Goal: Transaction & Acquisition: Purchase product/service

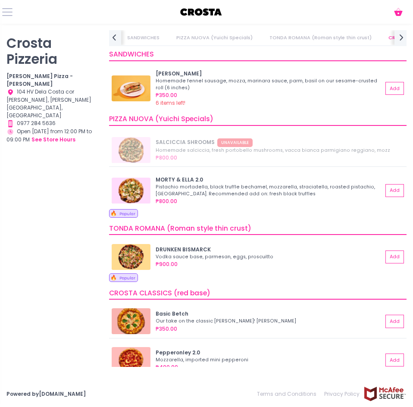
scroll to position [0, 43]
click at [36, 50] on p "Crosta Pizzeria" at bounding box center [52, 51] width 92 height 32
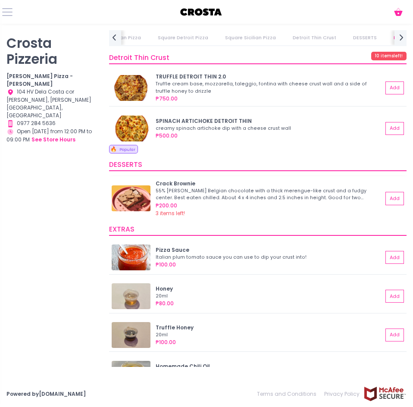
scroll to position [1005, 0]
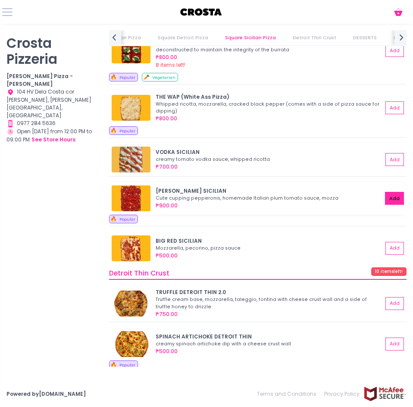
click at [387, 201] on button "Add" at bounding box center [394, 198] width 19 height 13
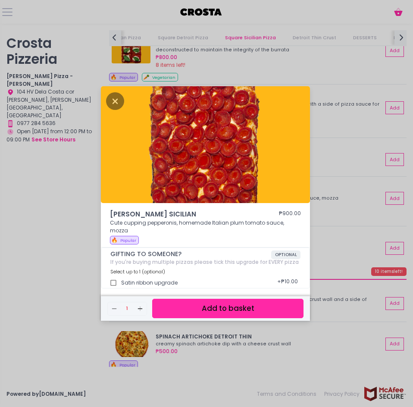
click at [215, 305] on button "Add to basket" at bounding box center [227, 308] width 151 height 19
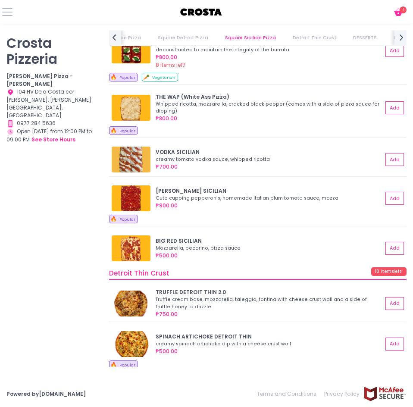
click at [386, 38] on link "EXTRAS" at bounding box center [403, 37] width 34 height 15
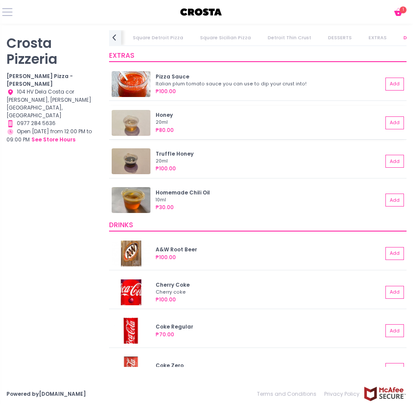
scroll to position [1396, 0]
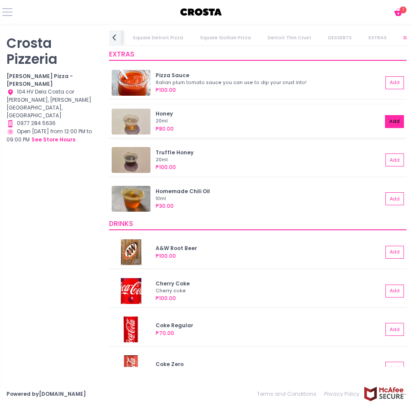
click at [390, 121] on button "Add" at bounding box center [394, 121] width 19 height 13
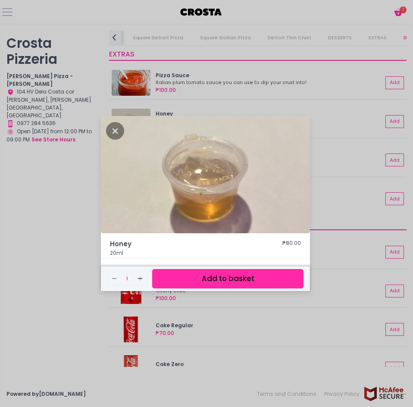
drag, startPoint x: 226, startPoint y: 279, endPoint x: 231, endPoint y: 276, distance: 6.4
click at [225, 280] on button "Add to basket" at bounding box center [227, 278] width 151 height 19
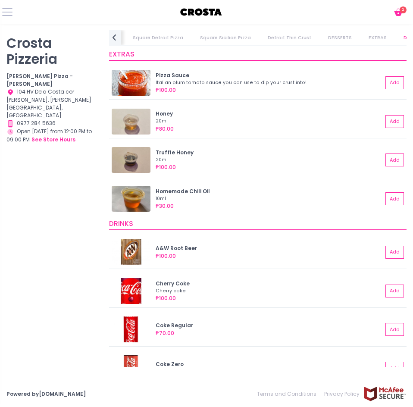
click at [400, 16] on icon "Cart Created with Sketch." at bounding box center [398, 12] width 10 height 10
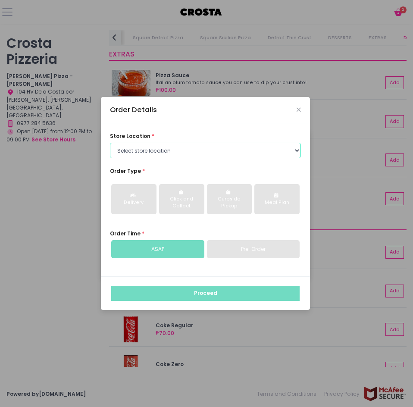
click at [168, 149] on select "Select store location [PERSON_NAME] Pizza - [PERSON_NAME] Pizza - [GEOGRAPHIC_D…" at bounding box center [205, 151] width 191 height 16
select select "5fabb2e53664a8677beaeb89"
click at [110, 143] on select "Select store location [PERSON_NAME] Pizza - [PERSON_NAME] Pizza - [GEOGRAPHIC_D…" at bounding box center [205, 151] width 191 height 16
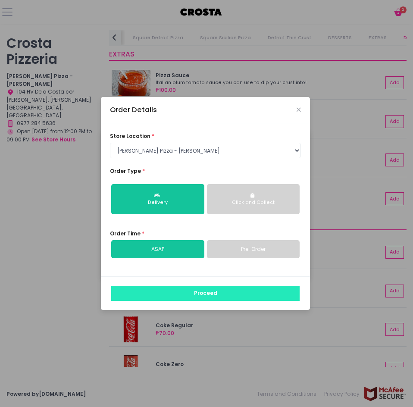
click at [199, 293] on button "Proceed" at bounding box center [205, 294] width 188 height 16
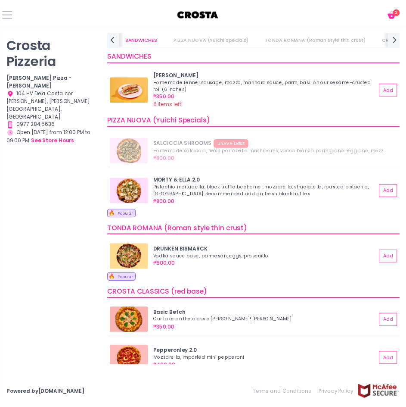
scroll to position [0, 43]
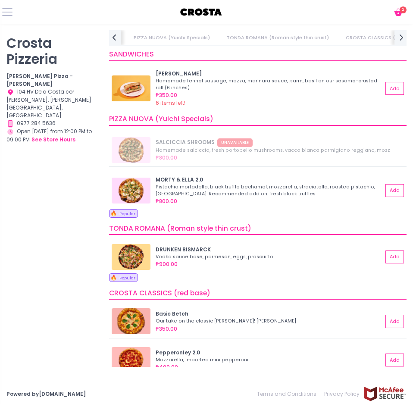
click at [399, 14] on icon at bounding box center [398, 13] width 8 height 5
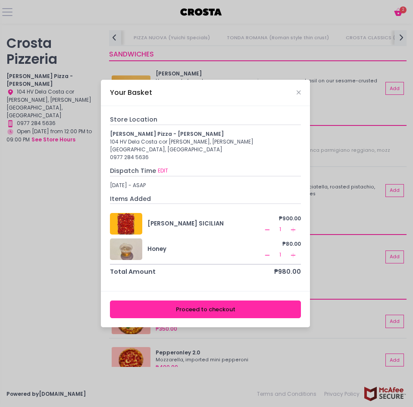
click at [231, 300] on button "Proceed to checkout" at bounding box center [205, 309] width 191 height 18
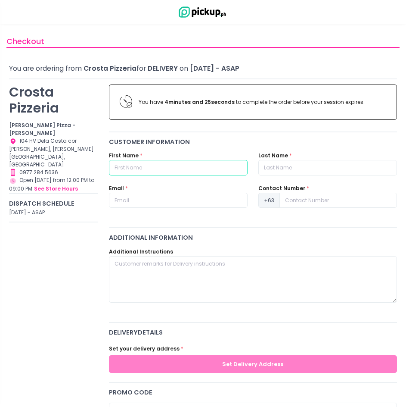
drag, startPoint x: 163, startPoint y: 172, endPoint x: 161, endPoint y: 164, distance: 8.2
click at [163, 172] on input "text" at bounding box center [178, 168] width 139 height 16
type input "[PERSON_NAME]"
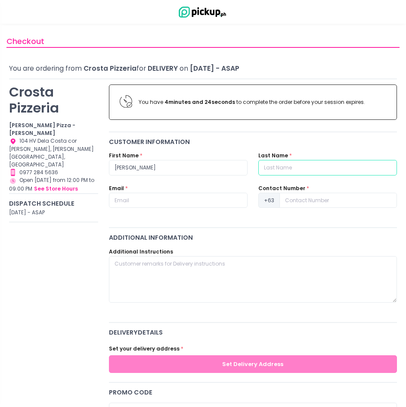
type input "SANGCO"
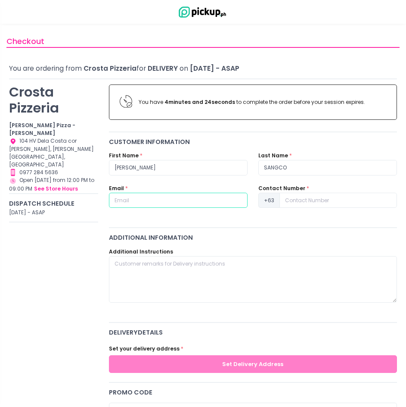
type input "[EMAIL_ADDRESS][PERSON_NAME][DOMAIN_NAME]"
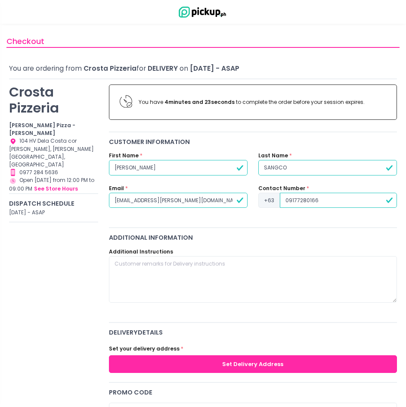
click at [284, 199] on input "09177280166" at bounding box center [338, 201] width 117 height 16
click at [287, 199] on input "09177280166" at bounding box center [338, 201] width 117 height 16
type input "9177280166"
click at [290, 232] on div "You have 4 minutes and 22 seconds to complete the order before your session exp…" at bounding box center [252, 399] width 299 height 641
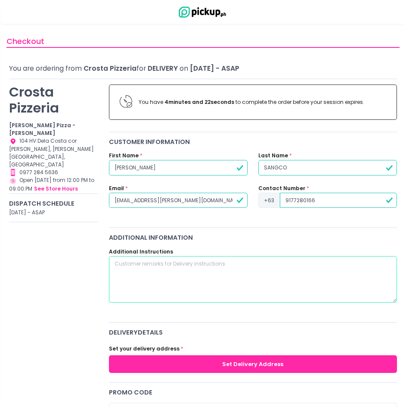
click at [287, 267] on textarea at bounding box center [253, 279] width 289 height 47
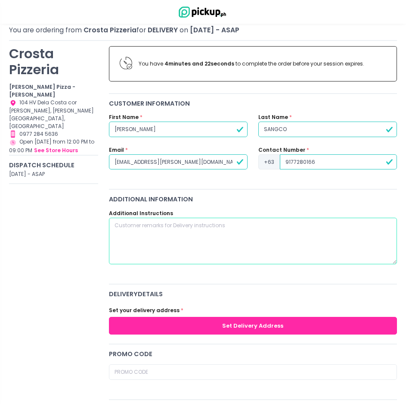
scroll to position [143, 0]
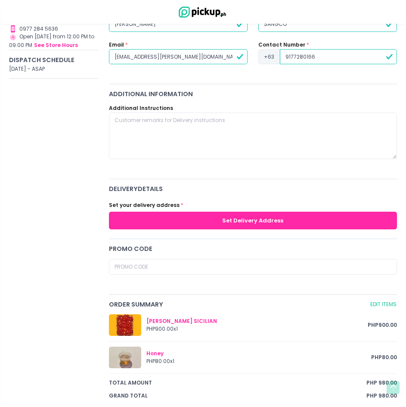
click at [242, 228] on button "Set Delivery Address" at bounding box center [253, 221] width 289 height 18
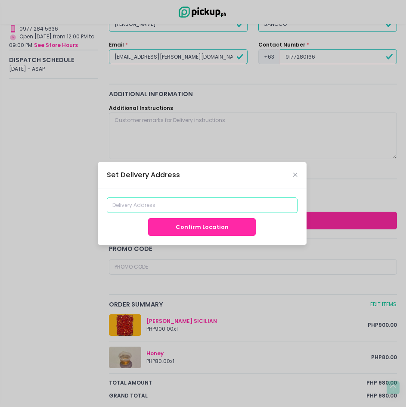
click at [218, 205] on input at bounding box center [202, 205] width 191 height 16
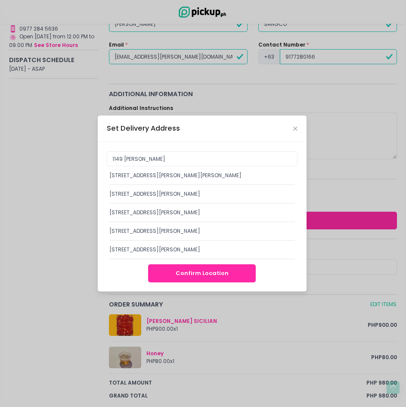
click at [135, 177] on div "[STREET_ADDRESS][PERSON_NAME][PERSON_NAME]" at bounding box center [202, 176] width 186 height 8
type input "[STREET_ADDRESS][PERSON_NAME][PERSON_NAME]"
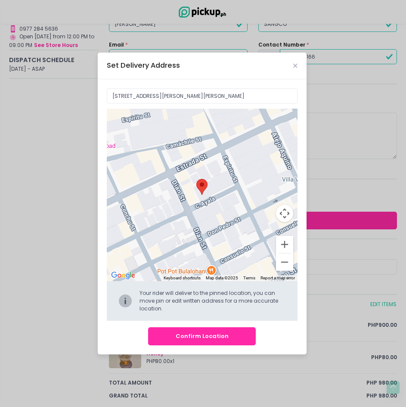
click at [215, 340] on button "Confirm Location" at bounding box center [202, 336] width 108 height 18
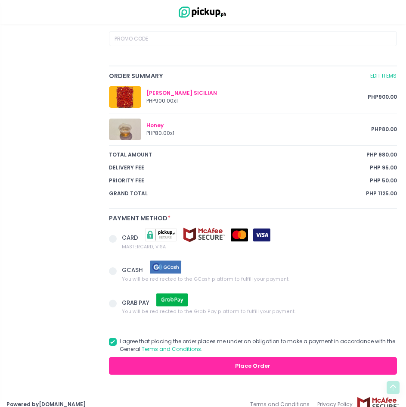
scroll to position [426, 0]
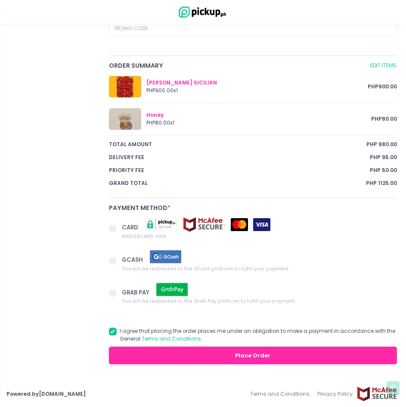
click at [128, 267] on span "You will be redirected to the GCash platform to fulfill your payment." at bounding box center [206, 268] width 168 height 8
click at [125, 262] on input "GCASH You will be redirected to the GCash platform to fulfill your payment." at bounding box center [123, 259] width 6 height 6
click at [153, 352] on button "Place Order" at bounding box center [253, 355] width 289 height 18
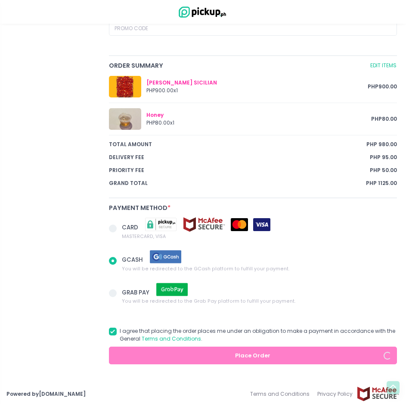
radio input "true"
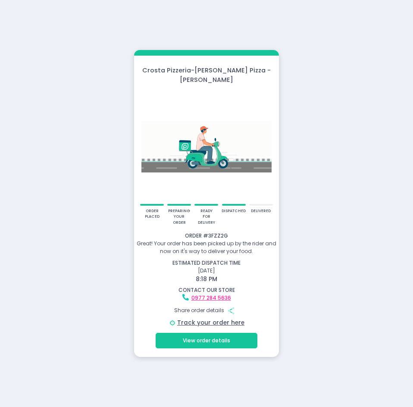
click at [106, 178] on div "Crosta Pizzeria - Crosta Pizza - Salcedo order placed preparing your order read…" at bounding box center [206, 203] width 413 height 407
click at [212, 318] on link "Track your order here" at bounding box center [210, 322] width 67 height 8
